Goal: Task Accomplishment & Management: Manage account settings

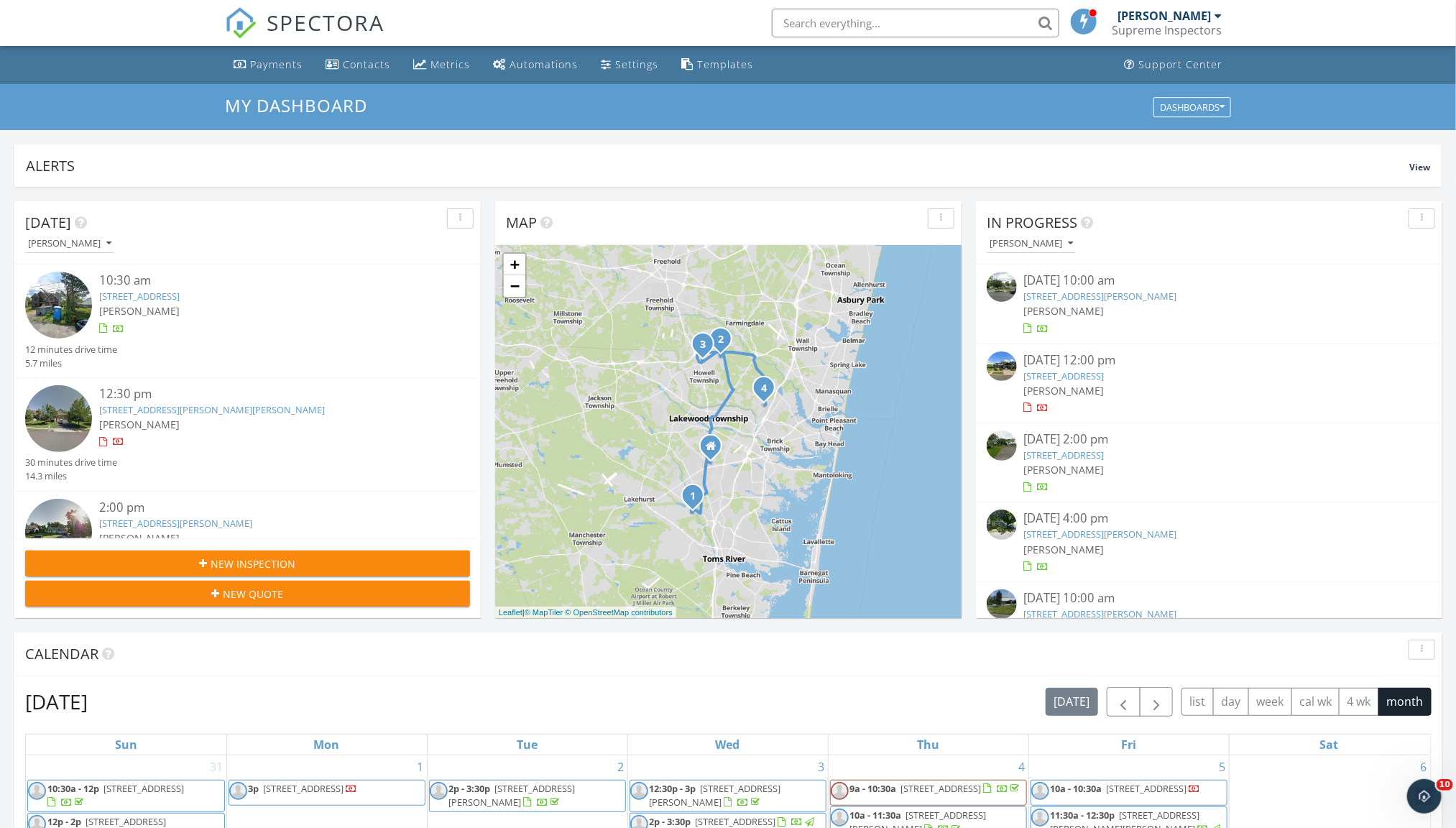
click at [1089, 293] on link "[STREET_ADDRESS][PERSON_NAME]" at bounding box center [1100, 296] width 153 height 13
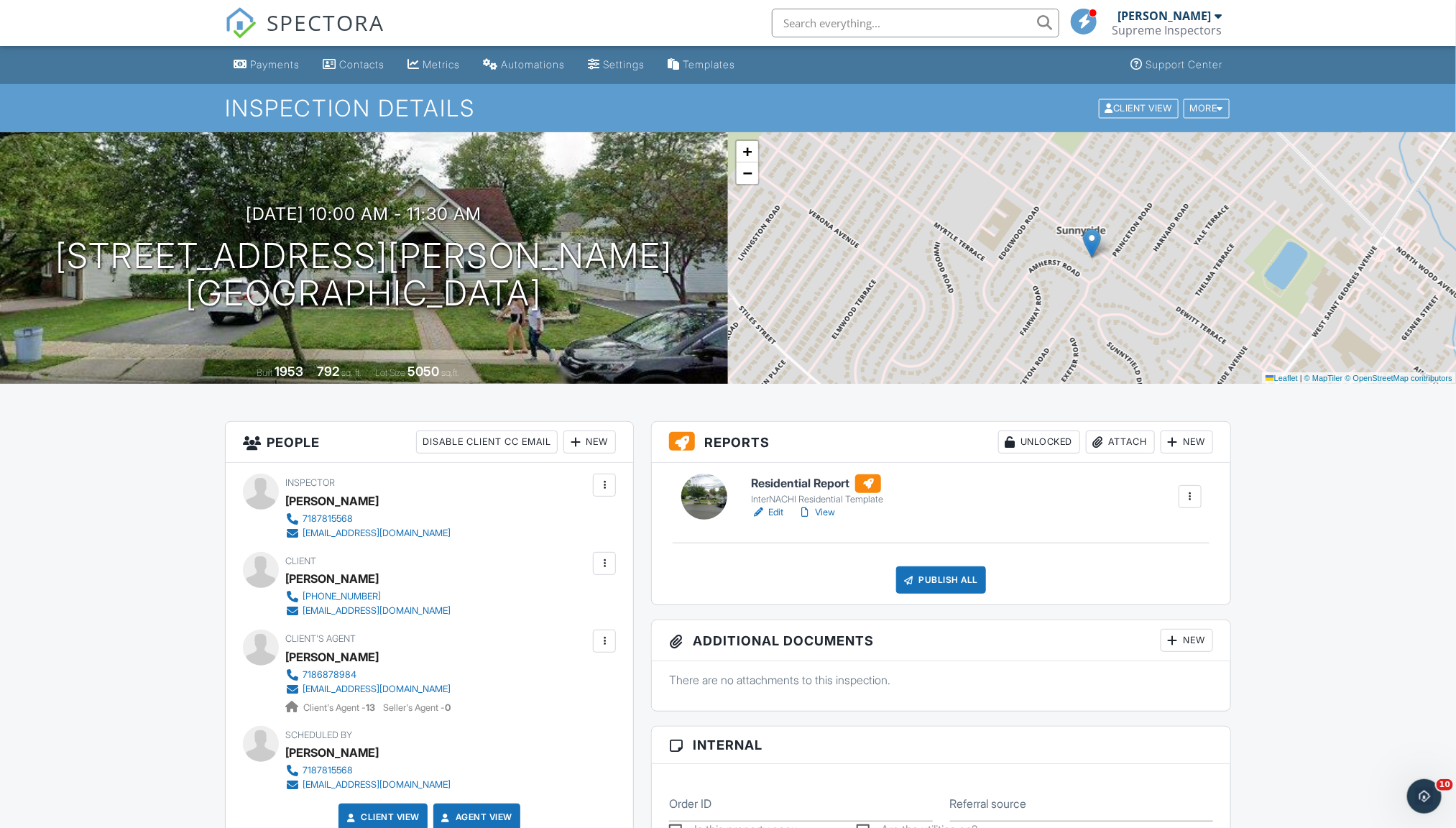
click at [772, 511] on link "Edit" at bounding box center [767, 512] width 33 height 14
